Goal: Find specific page/section: Find specific page/section

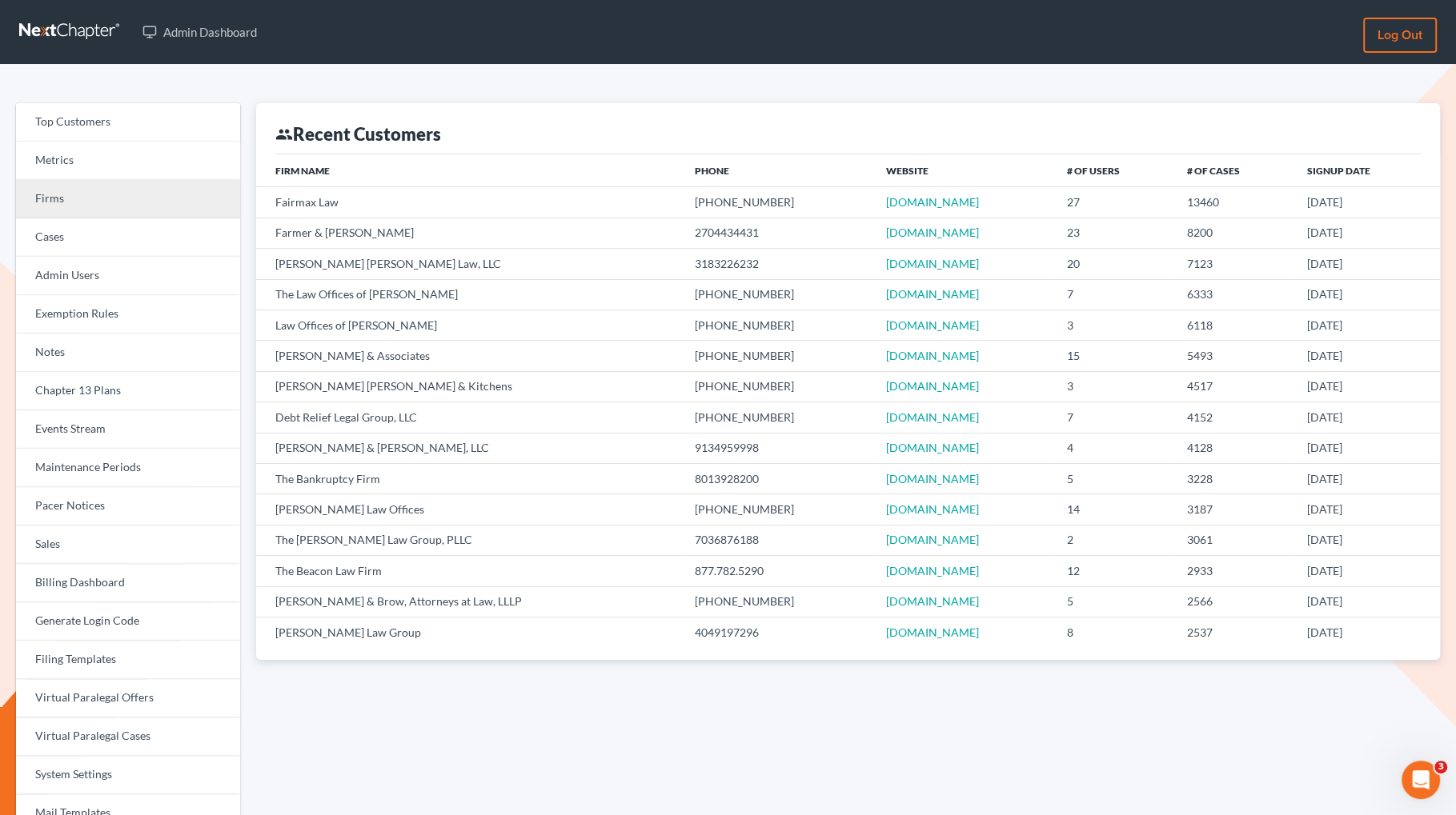
click at [89, 187] on link "Firms" at bounding box center [127, 198] width 224 height 38
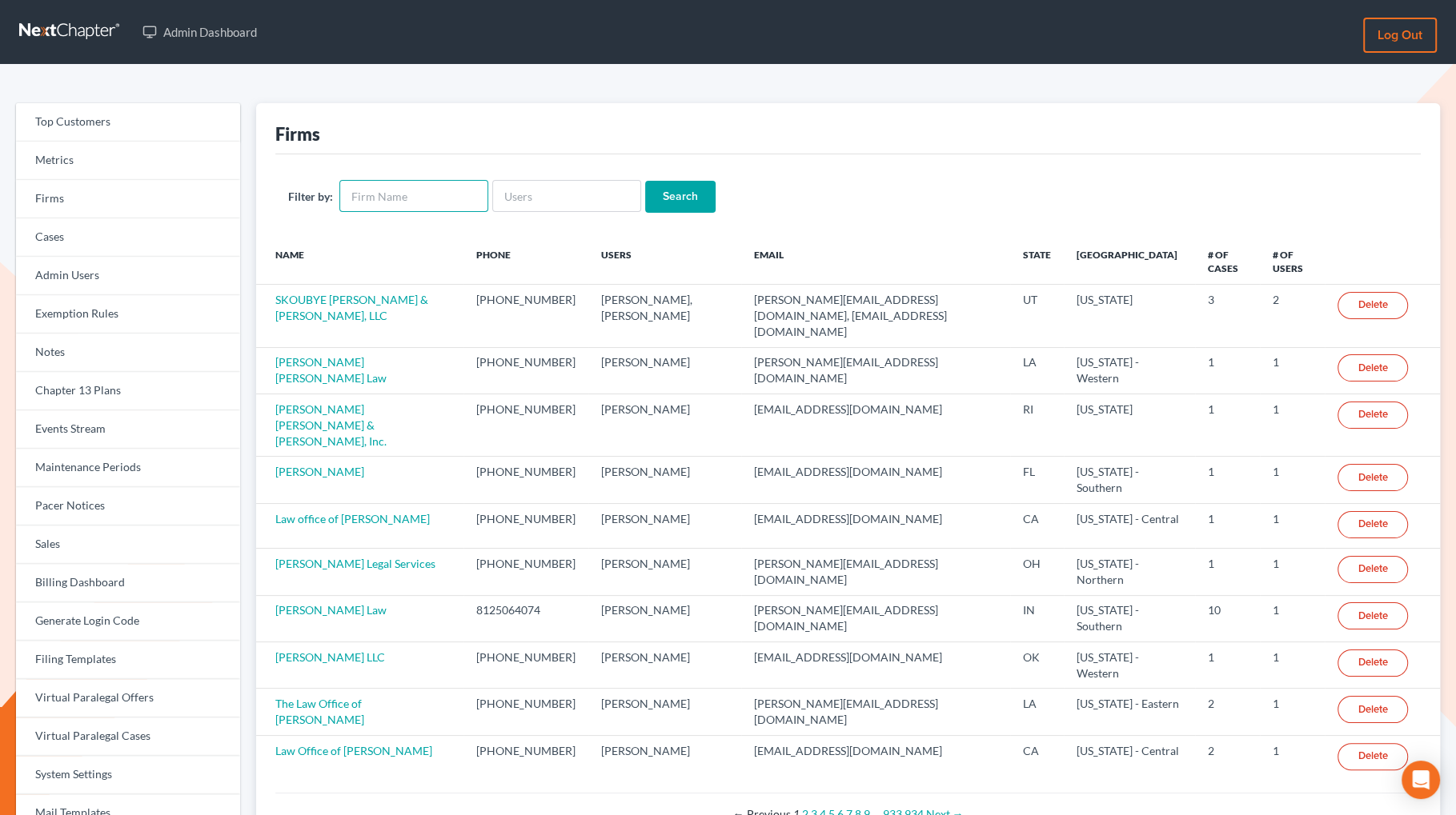
click at [408, 194] on input "text" at bounding box center [413, 195] width 149 height 32
type input "debt law"
click at [672, 192] on input "Search" at bounding box center [680, 196] width 70 height 32
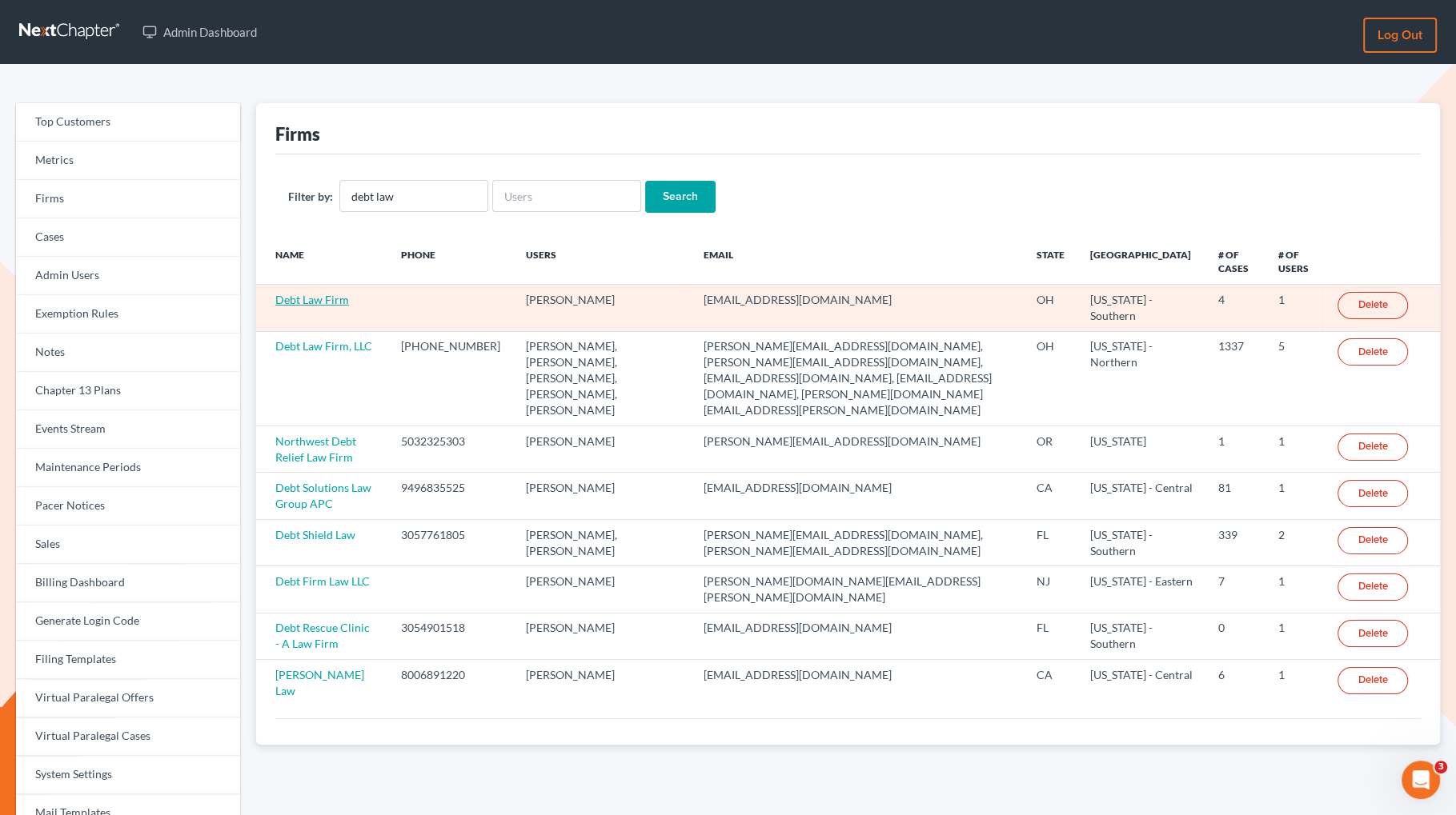
click at [302, 298] on link "Debt Law Firm" at bounding box center [312, 300] width 74 height 14
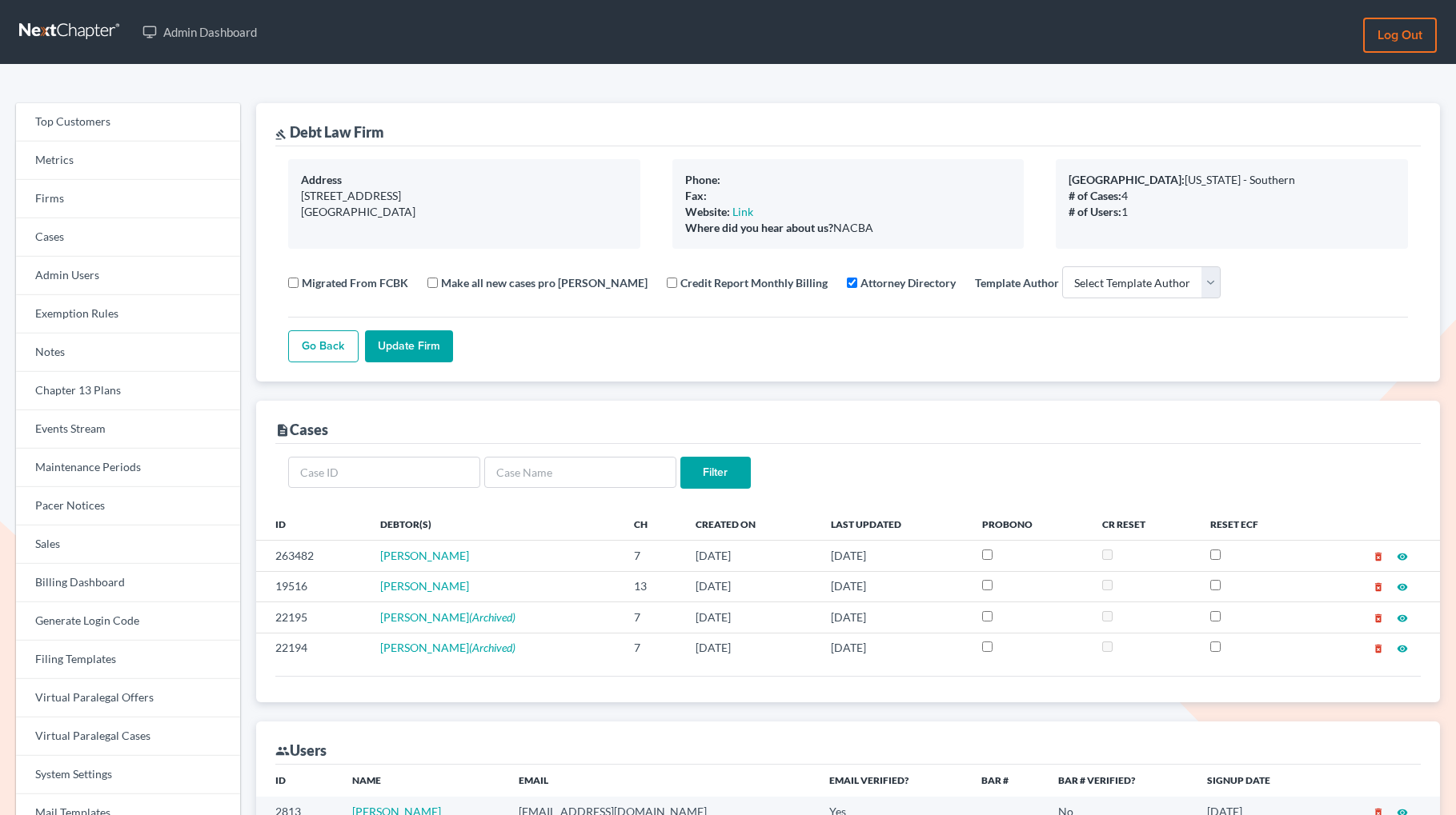
select select
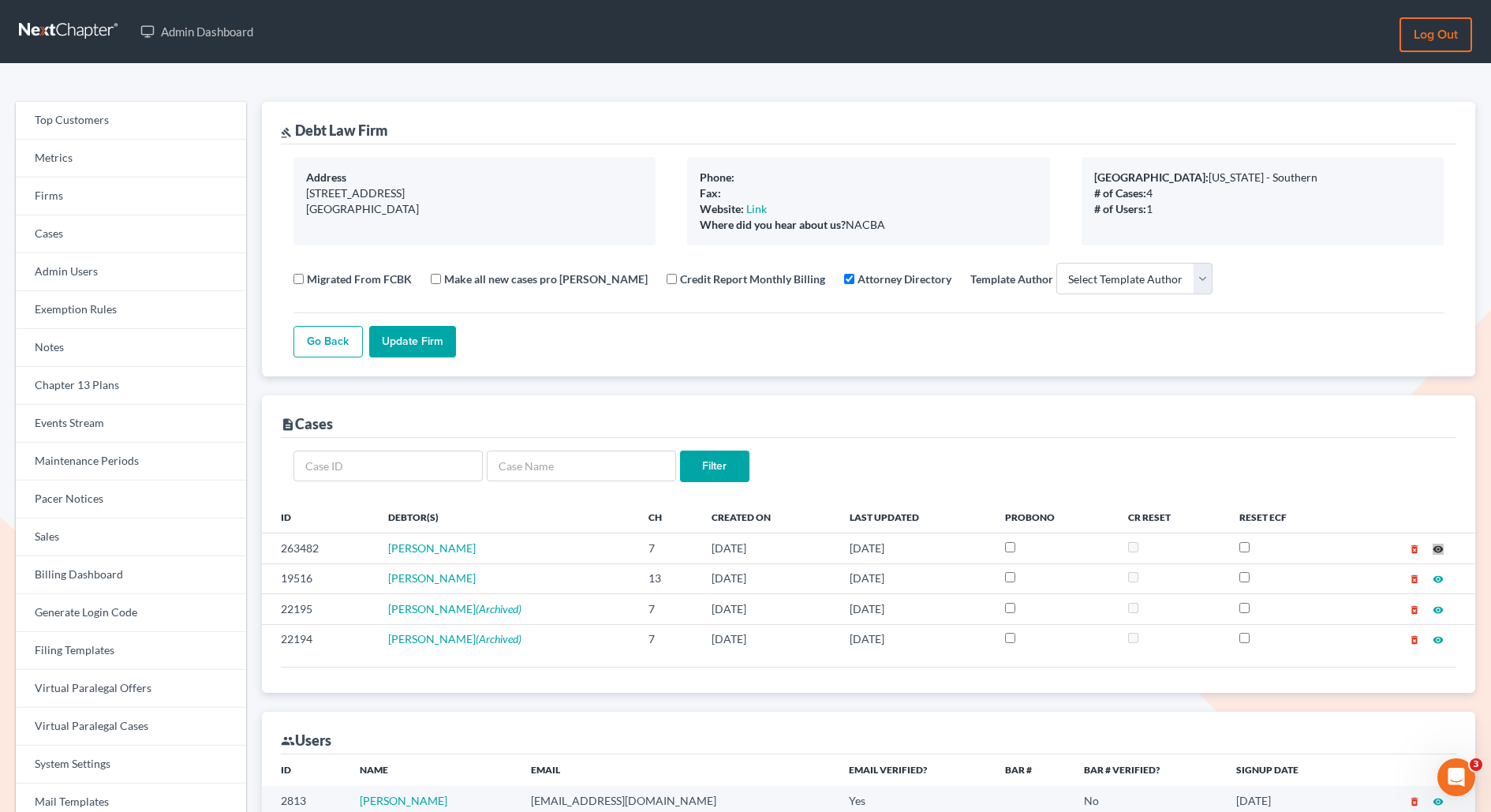
drag, startPoint x: 1386, startPoint y: 544, endPoint x: 318, endPoint y: 25, distance: 1187.4
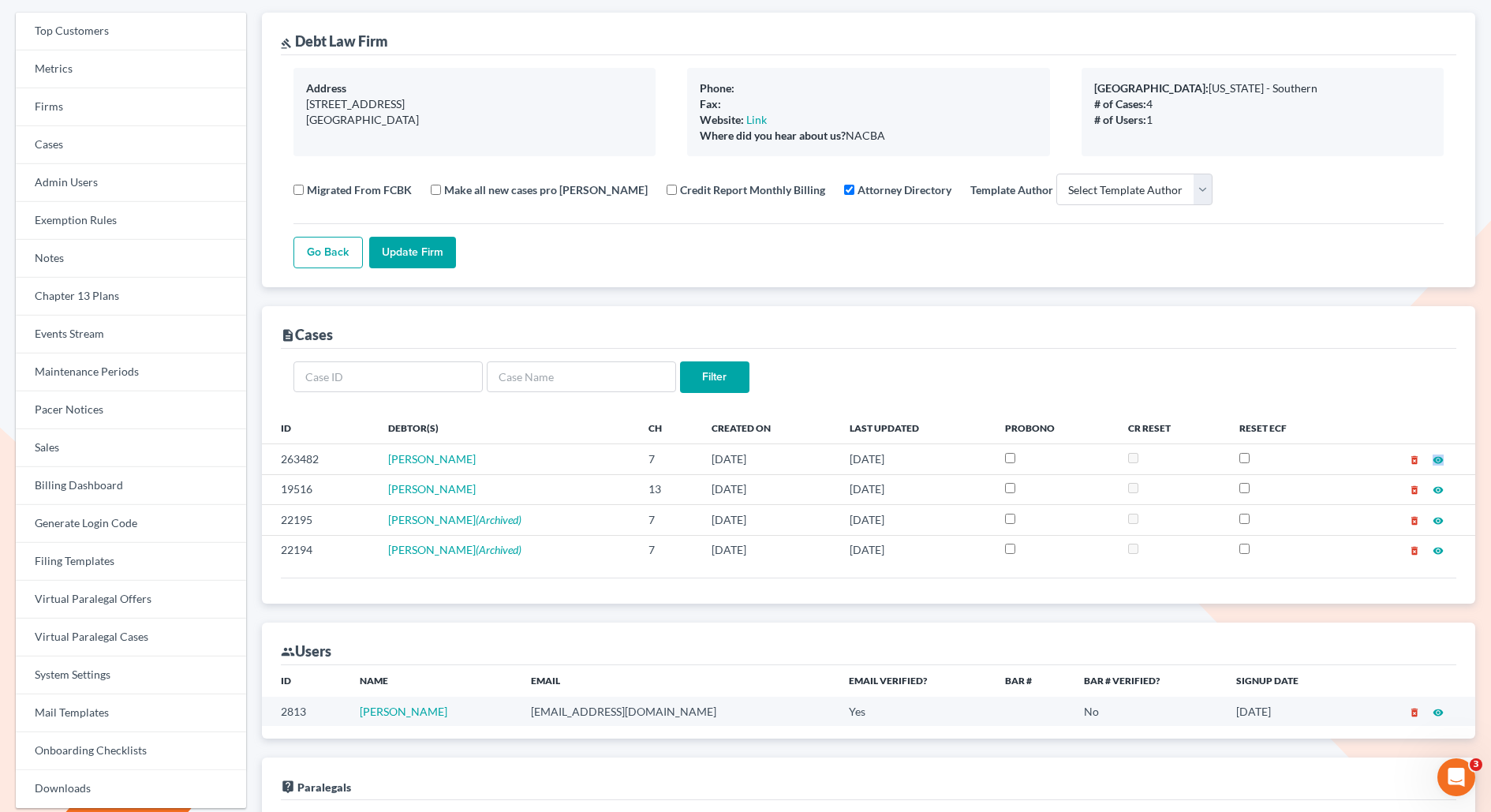
scroll to position [87, 0]
